Goal: Book appointment/travel/reservation

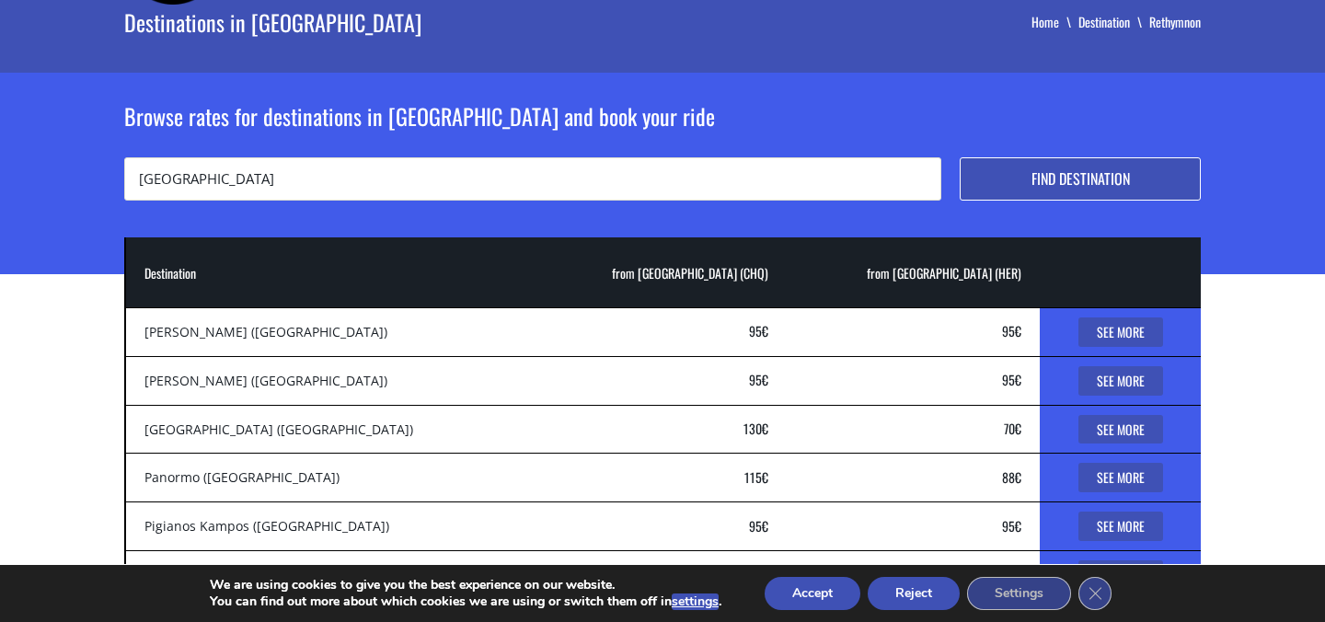
type input "[GEOGRAPHIC_DATA]"
click at [959, 157] on button "Find destination" at bounding box center [1079, 178] width 241 height 43
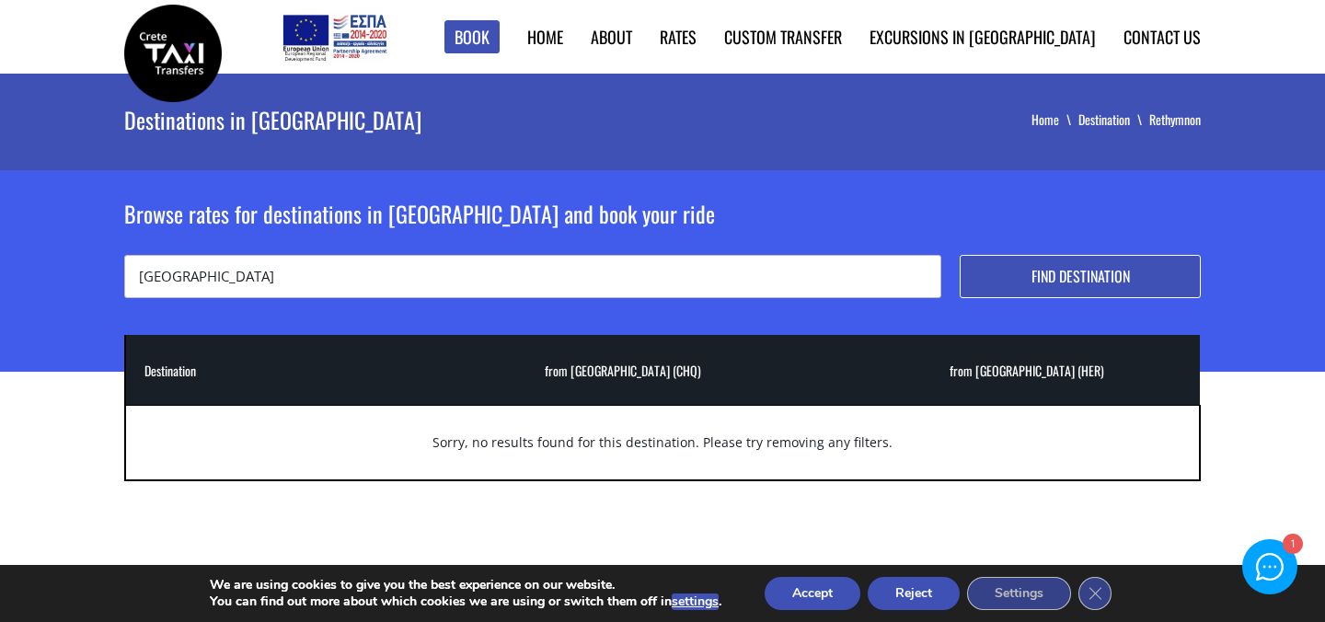
drag, startPoint x: 357, startPoint y: 273, endPoint x: 126, endPoint y: 269, distance: 230.9
click at [126, 269] on input "[GEOGRAPHIC_DATA]" at bounding box center [532, 276] width 817 height 43
type input "Rethymno"
click at [959, 255] on button "Find destination" at bounding box center [1079, 276] width 241 height 43
